Goal: Transaction & Acquisition: Purchase product/service

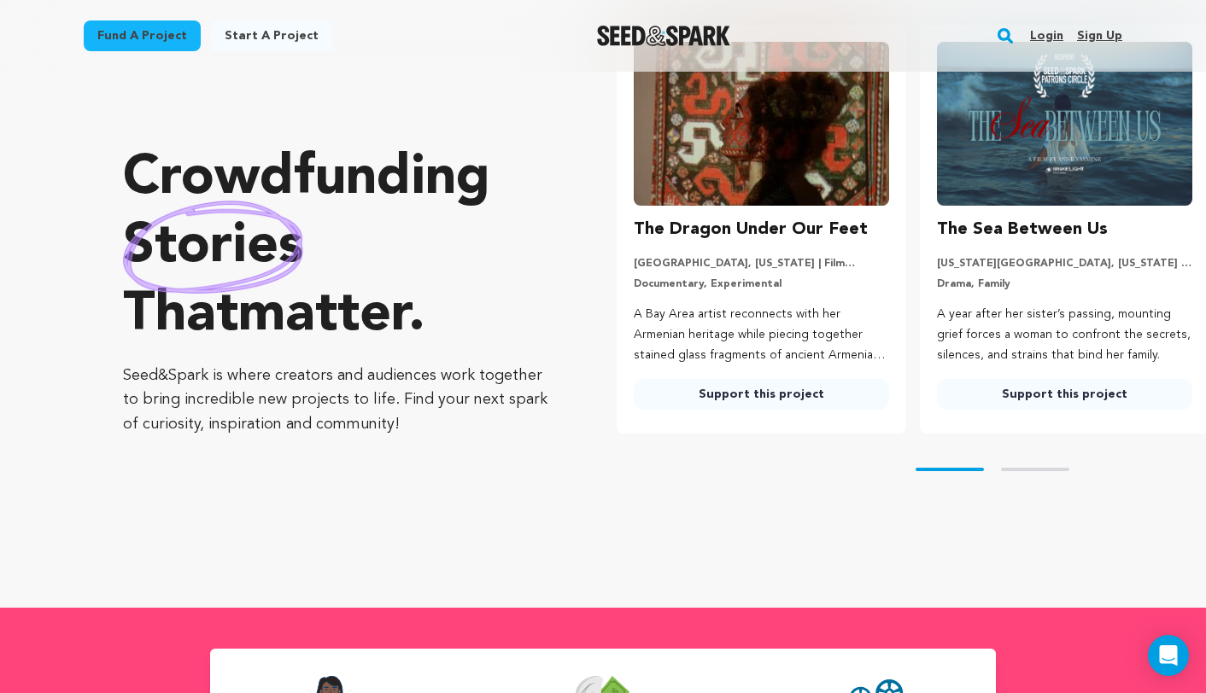
scroll to position [109, 0]
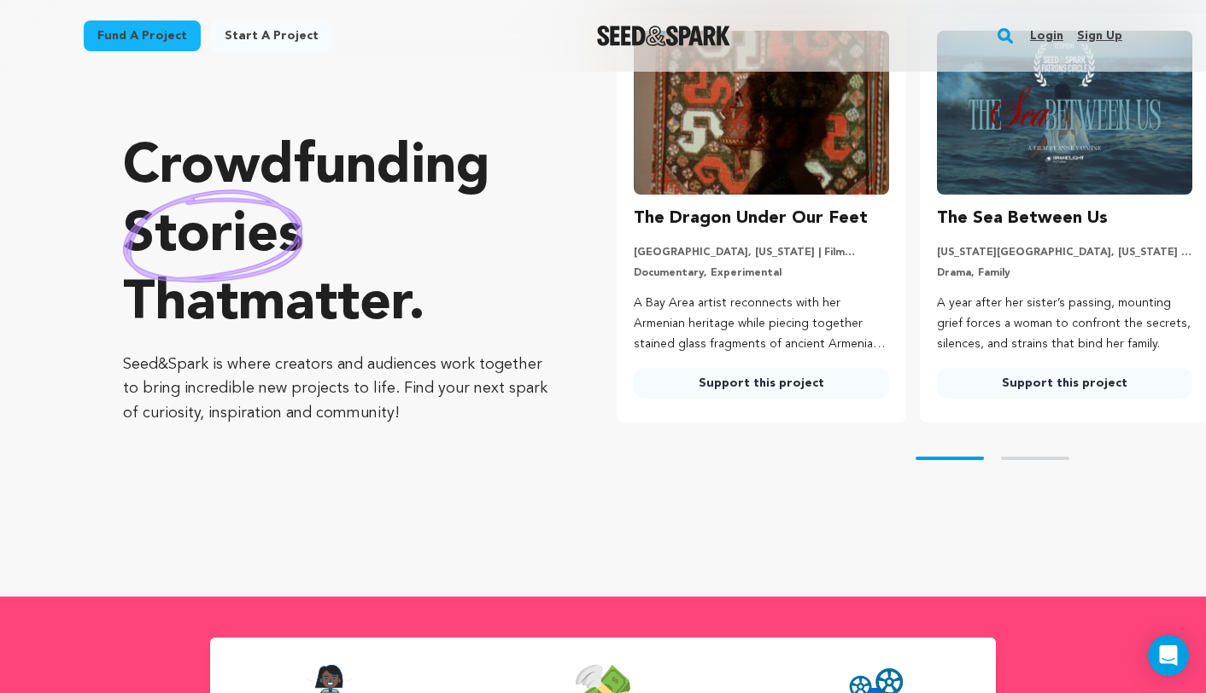
click at [171, 34] on link "Fund a project" at bounding box center [142, 35] width 117 height 31
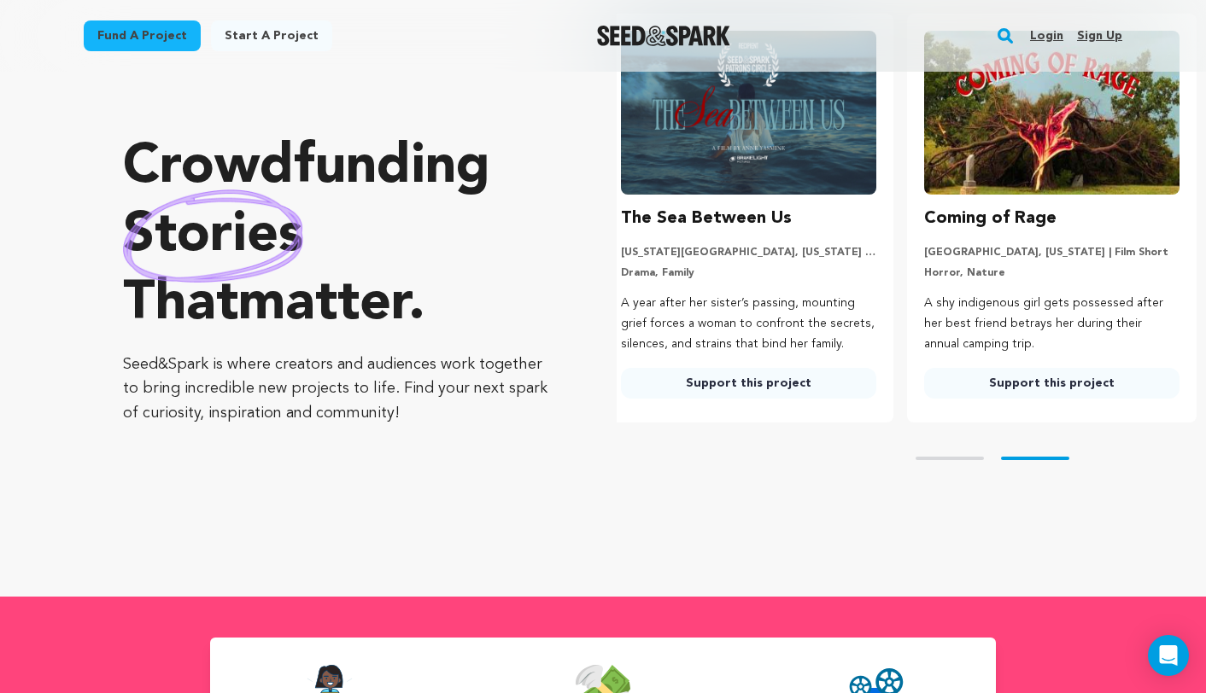
scroll to position [0, 317]
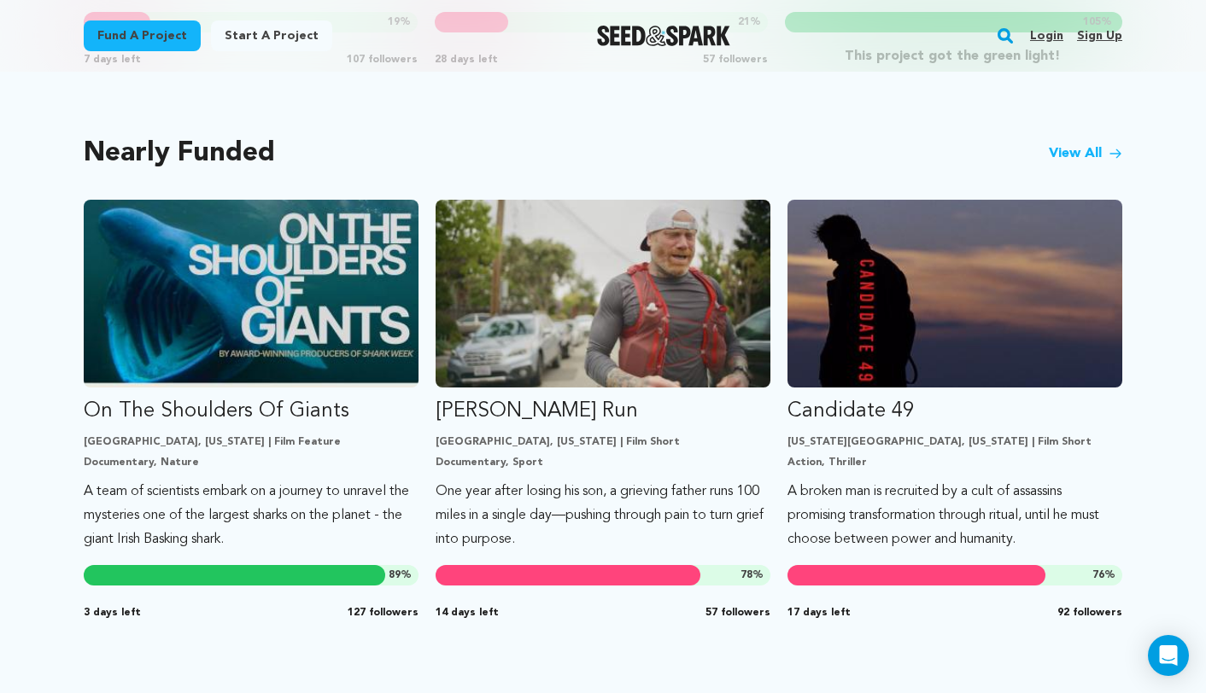
scroll to position [1348, 0]
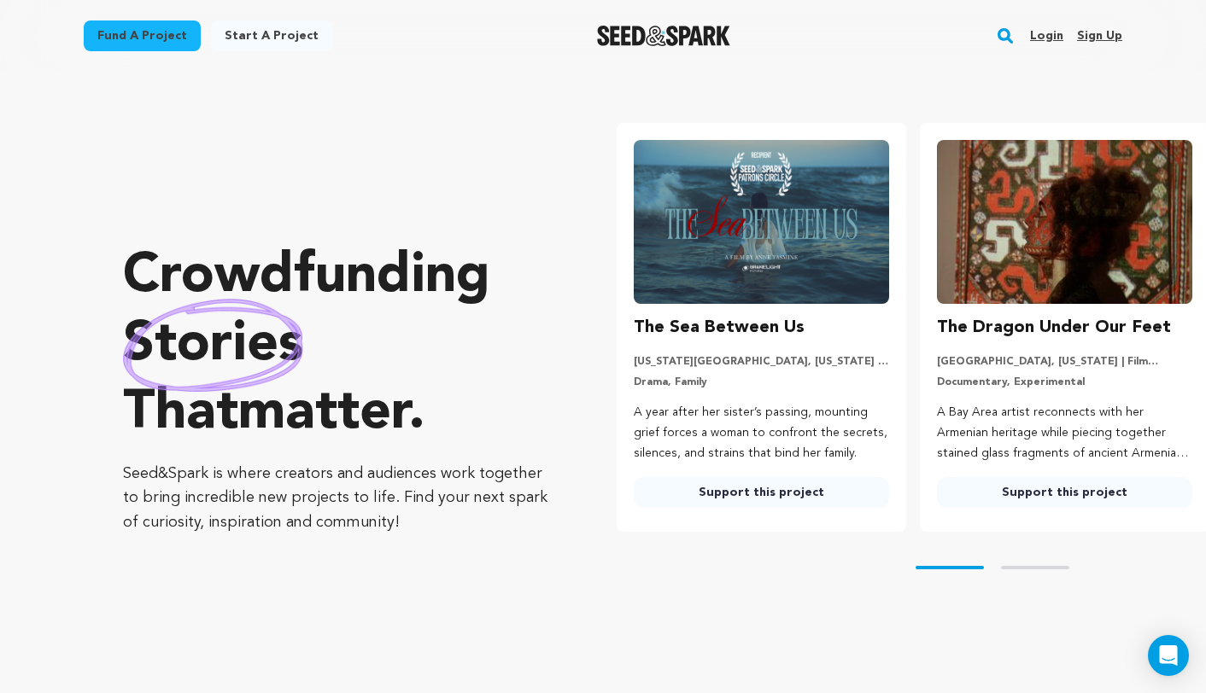
click at [763, 208] on img at bounding box center [761, 222] width 255 height 164
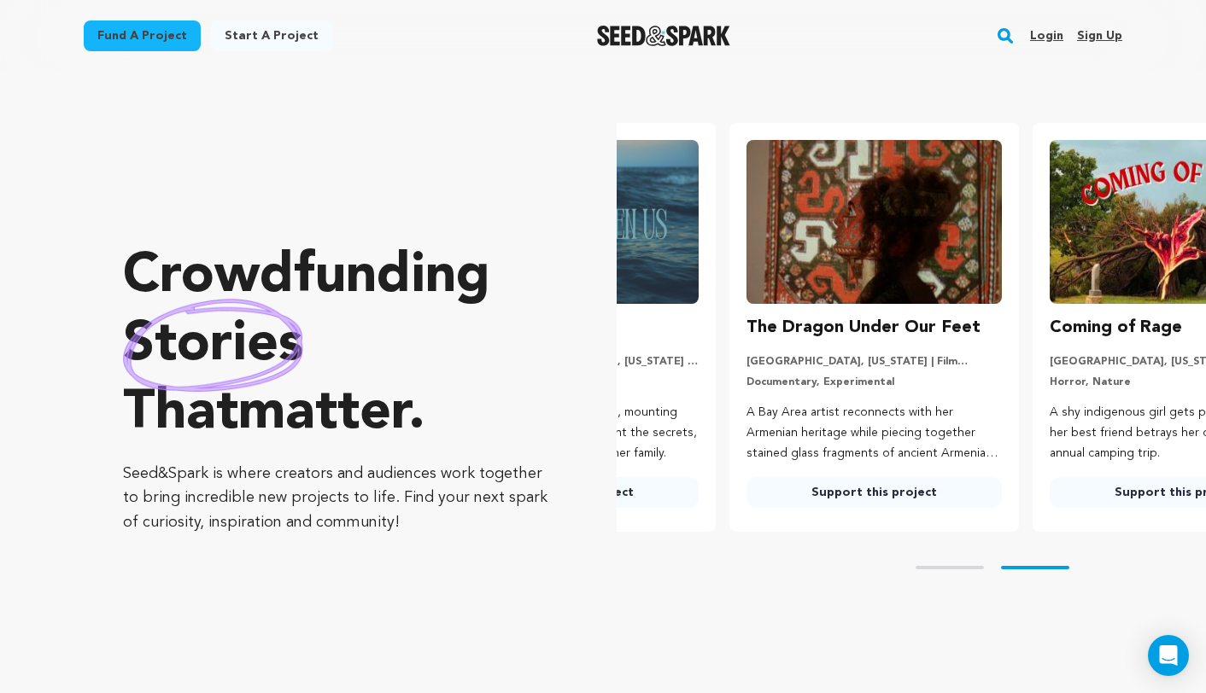
click at [742, 475] on ul "The Sea Between Us [US_STATE][GEOGRAPHIC_DATA], [US_STATE] | Film Short Drama, …" at bounding box center [911, 327] width 589 height 409
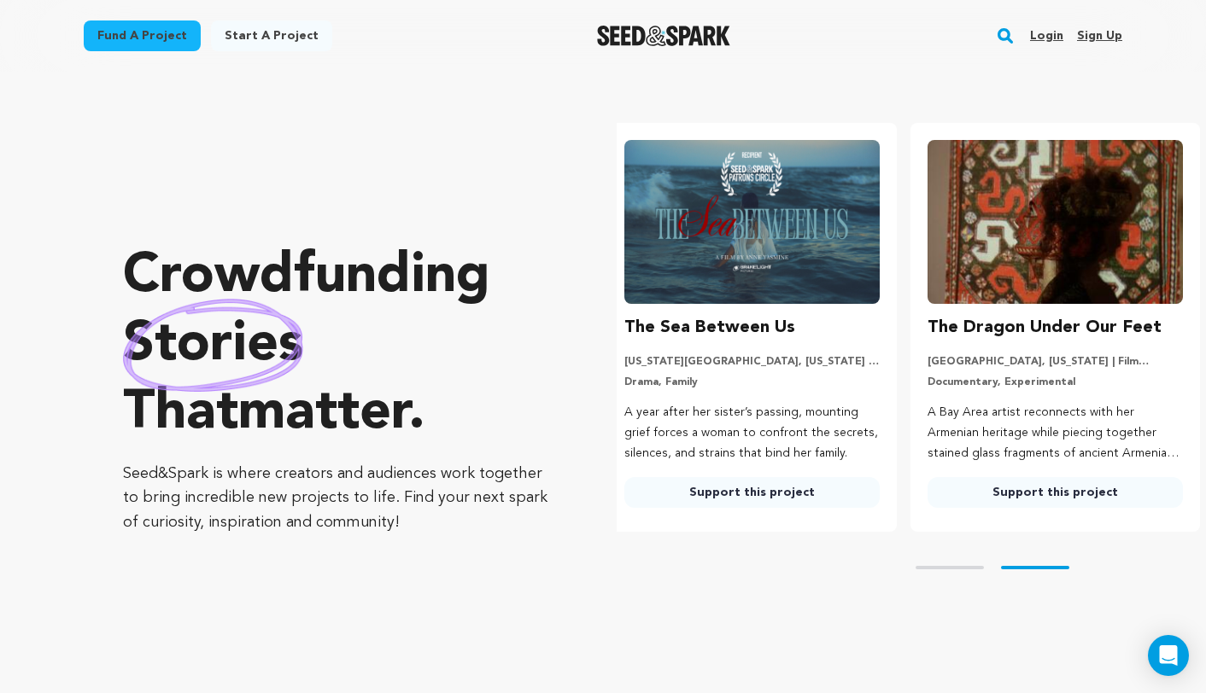
scroll to position [0, 1]
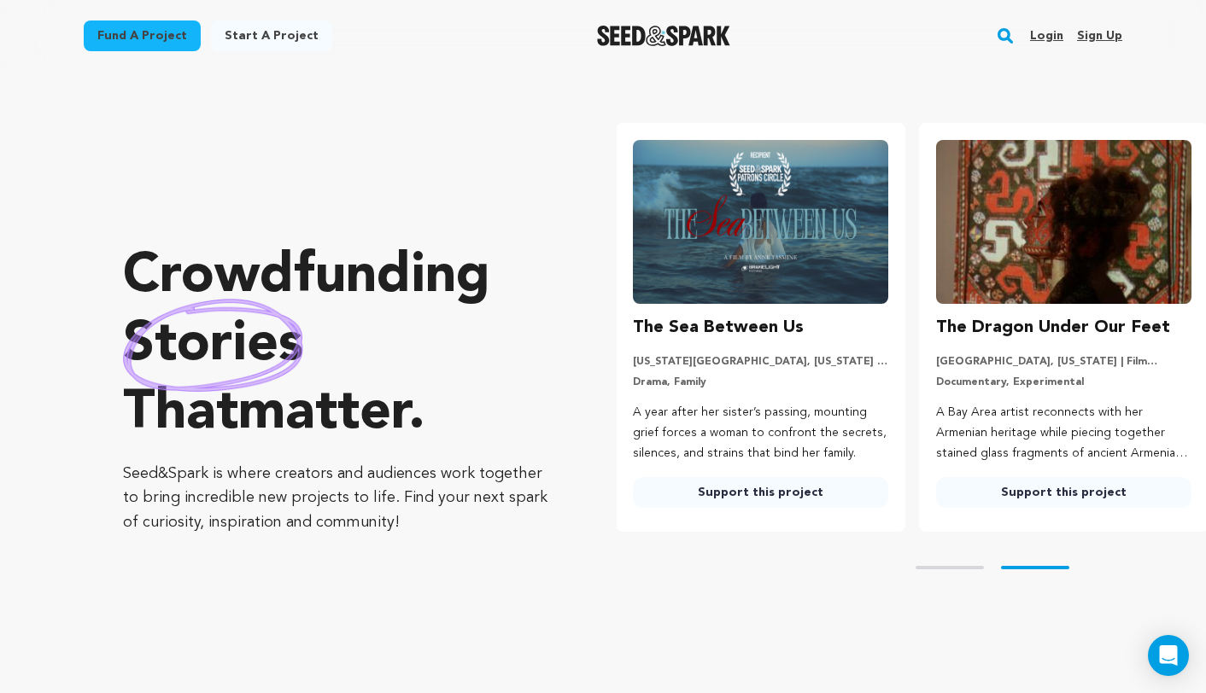
click at [759, 255] on img at bounding box center [760, 222] width 255 height 164
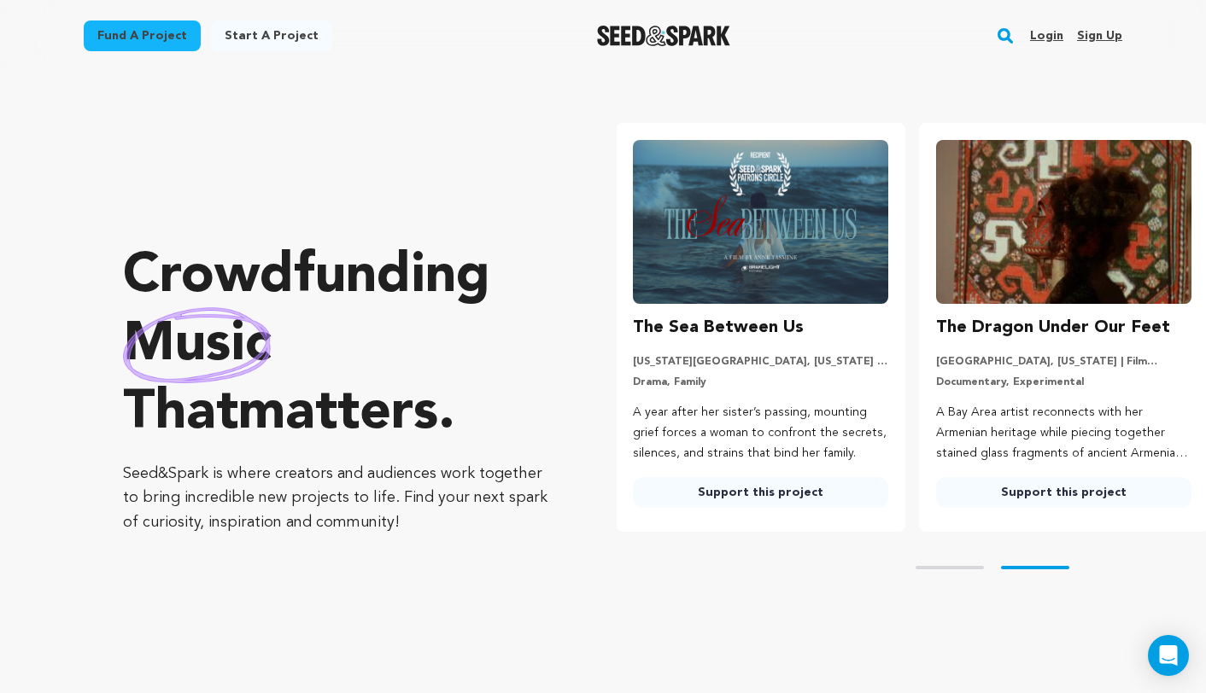
scroll to position [0, 0]
click at [698, 495] on link "Support this project" at bounding box center [761, 492] width 255 height 31
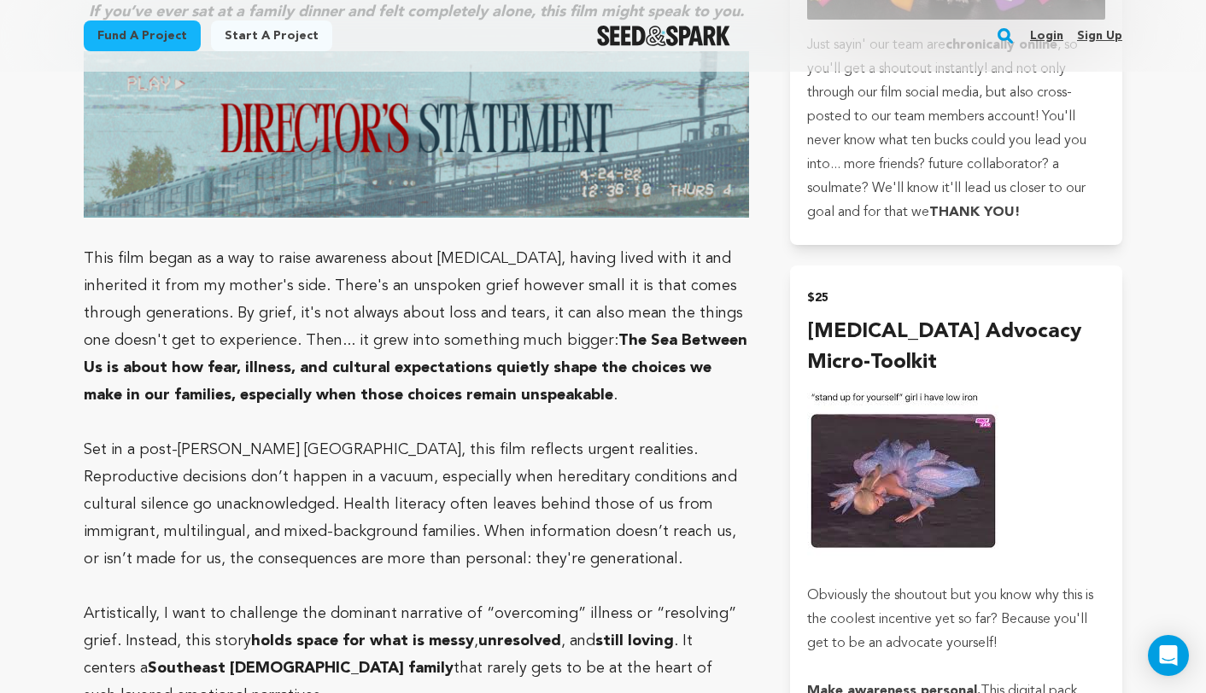
scroll to position [2087, 0]
